Goal: Task Accomplishment & Management: Use online tool/utility

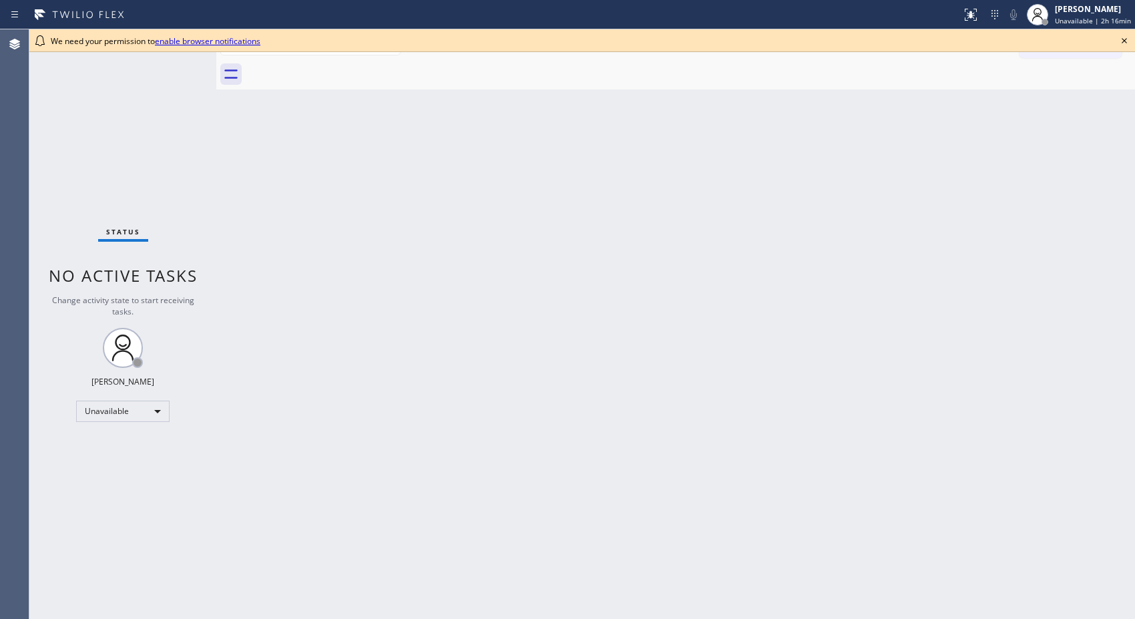
click at [1128, 36] on icon at bounding box center [1124, 41] width 16 height 16
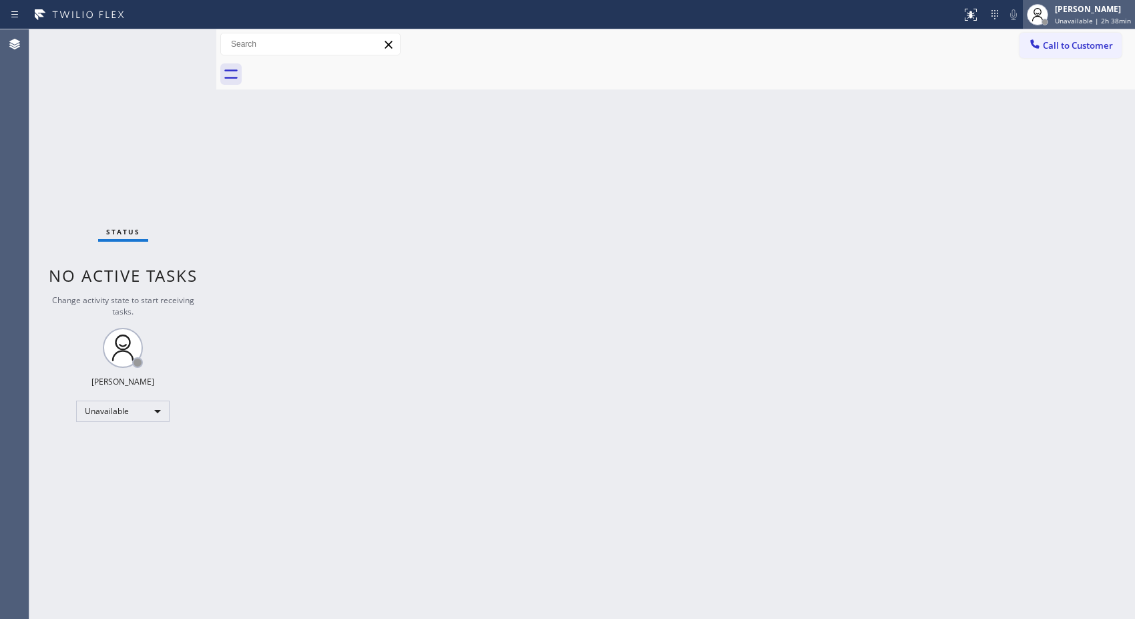
click at [1129, 19] on span "Unavailable | 2h 38min" at bounding box center [1093, 20] width 76 height 9
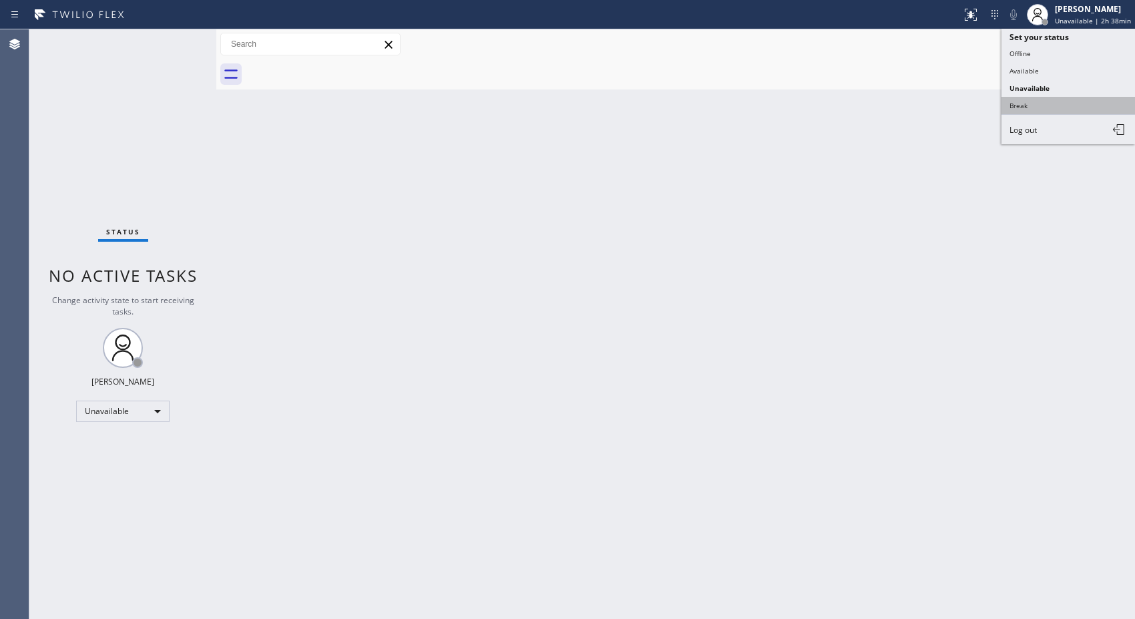
click at [1028, 103] on button "Break" at bounding box center [1069, 105] width 134 height 17
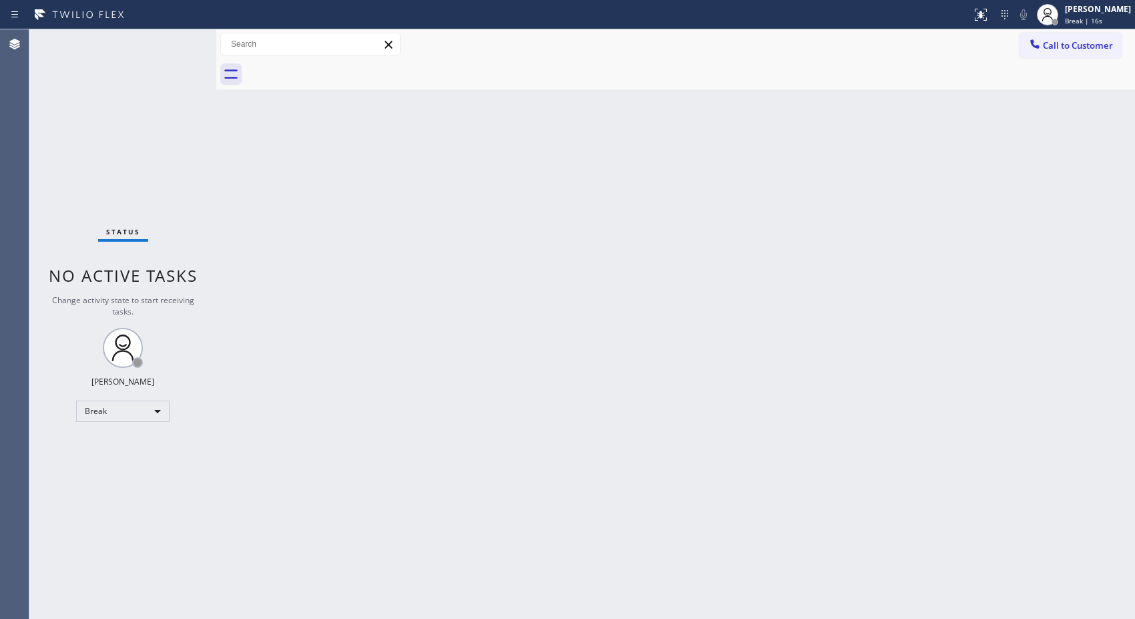
click at [845, 241] on div "Back to Dashboard Change Sender ID Customers Technicians Select a contact Outbo…" at bounding box center [675, 324] width 919 height 590
click at [986, 523] on div "Back to Dashboard Change Sender ID Customers Technicians Select a contact Outbo…" at bounding box center [675, 324] width 919 height 590
click at [877, 250] on div "Back to Dashboard Change Sender ID Customers Technicians Select a contact Outbo…" at bounding box center [675, 324] width 919 height 590
click at [777, 181] on div "Back to Dashboard Change Sender ID Customers Technicians Select a contact Outbo…" at bounding box center [675, 324] width 919 height 590
click at [1106, 17] on span "Break | 14:29" at bounding box center [1087, 20] width 44 height 9
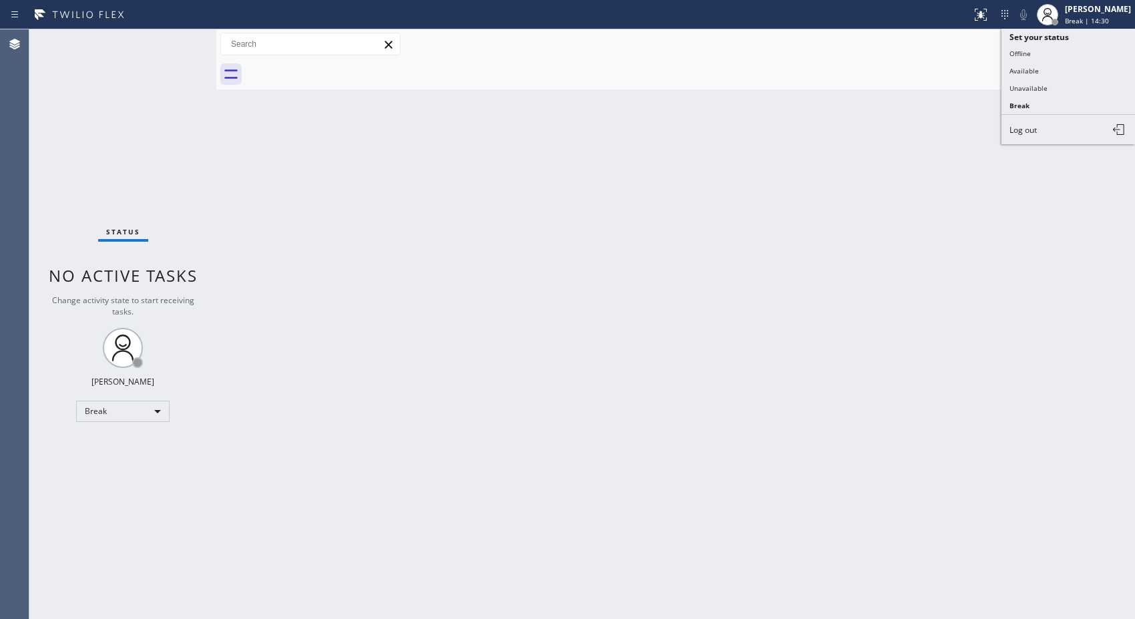
click at [1029, 93] on button "Unavailable" at bounding box center [1069, 87] width 134 height 17
click at [828, 178] on div "Back to Dashboard Change Sender ID Customers Technicians Select a contact Outbo…" at bounding box center [675, 324] width 919 height 590
click at [276, 183] on div "Back to Dashboard Change Sender ID Customers Technicians Select a contact Outbo…" at bounding box center [675, 324] width 919 height 590
click at [835, 415] on div "Back to Dashboard Change Sender ID Customers Technicians Select a contact Outbo…" at bounding box center [675, 324] width 919 height 590
